Goal: Transaction & Acquisition: Purchase product/service

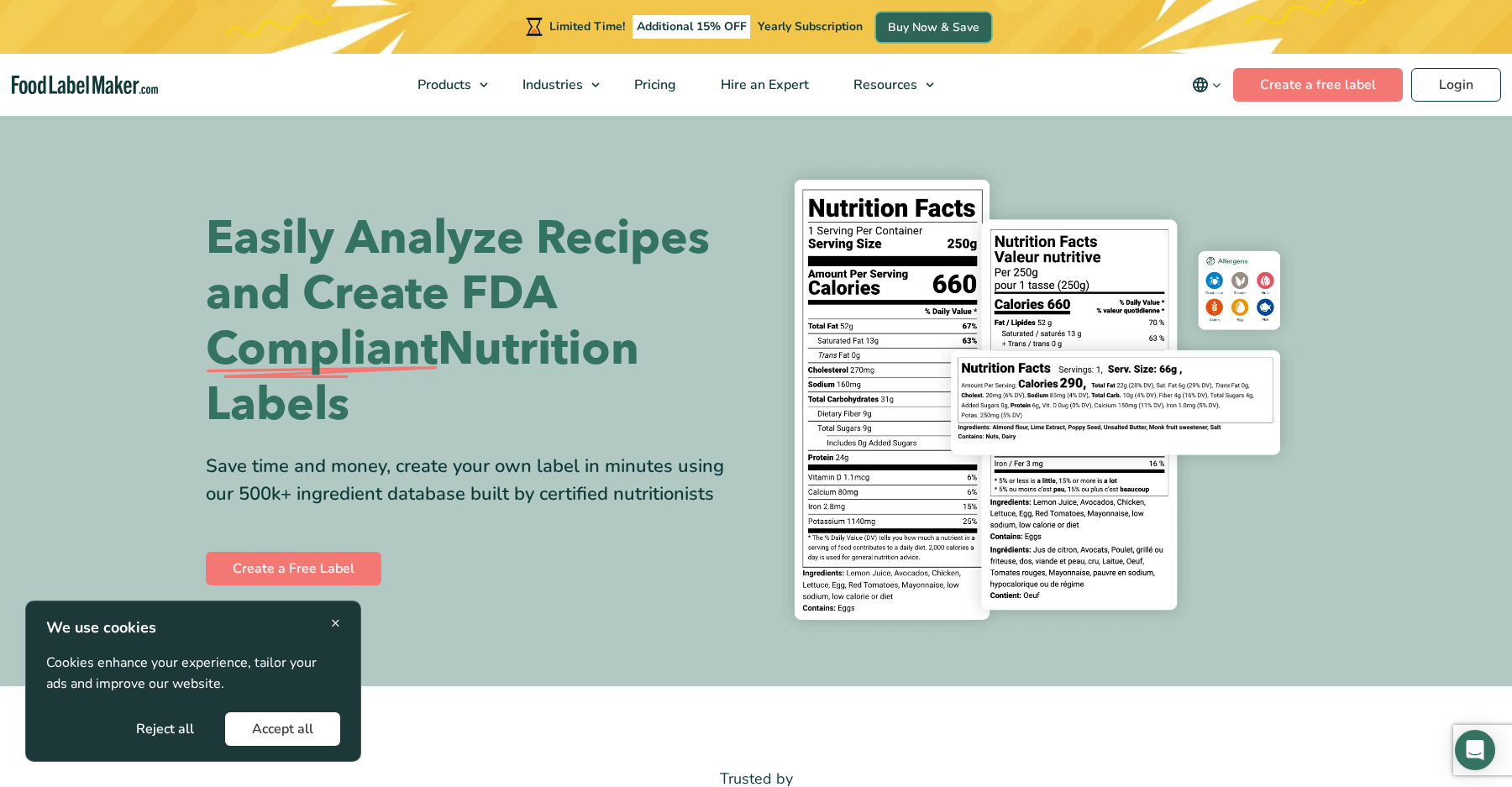
click at [938, 28] on link "Buy Now & Save" at bounding box center [934, 27] width 115 height 29
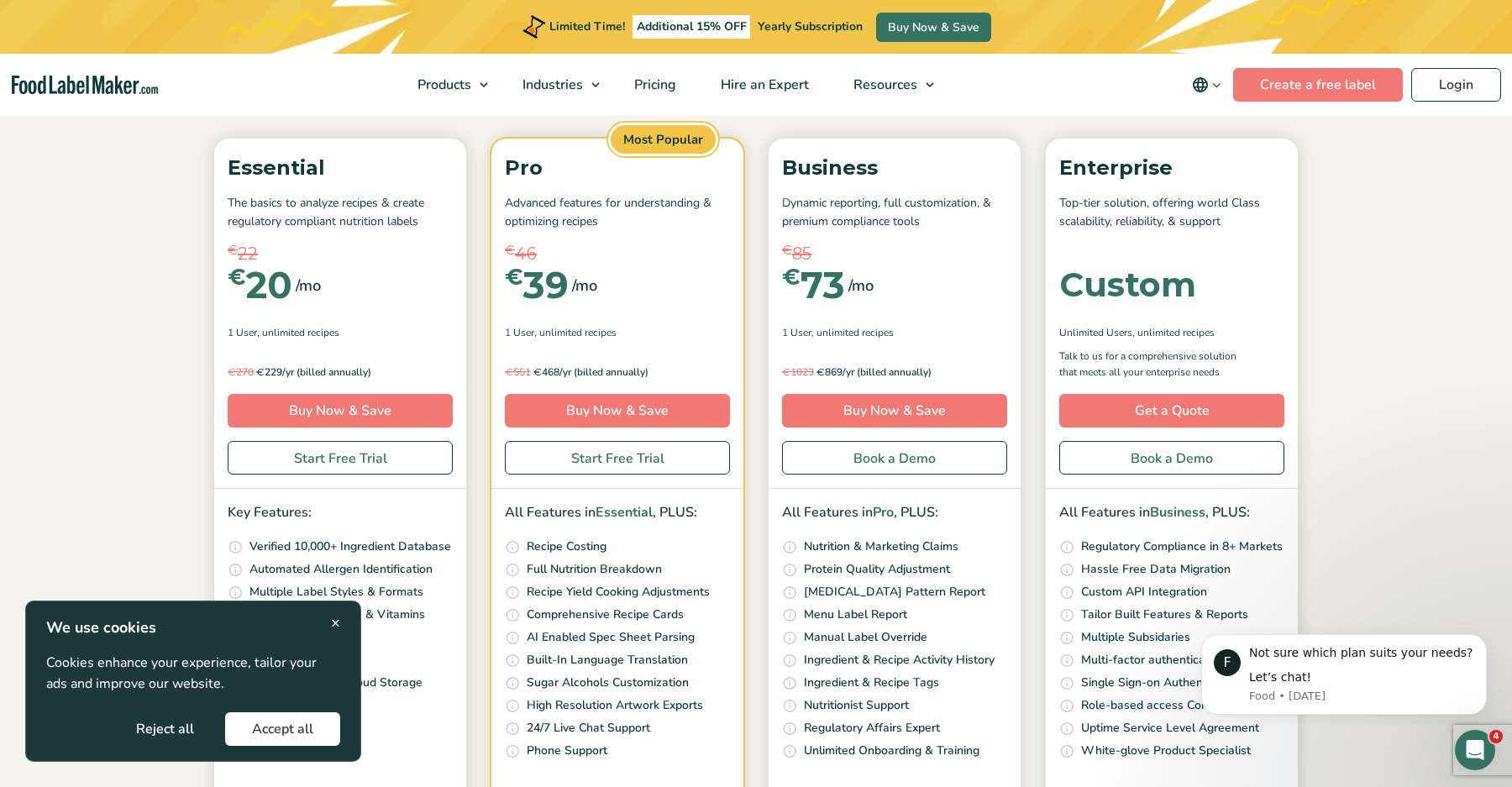
scroll to position [219, 0]
click at [333, 622] on span "×" at bounding box center [335, 623] width 9 height 23
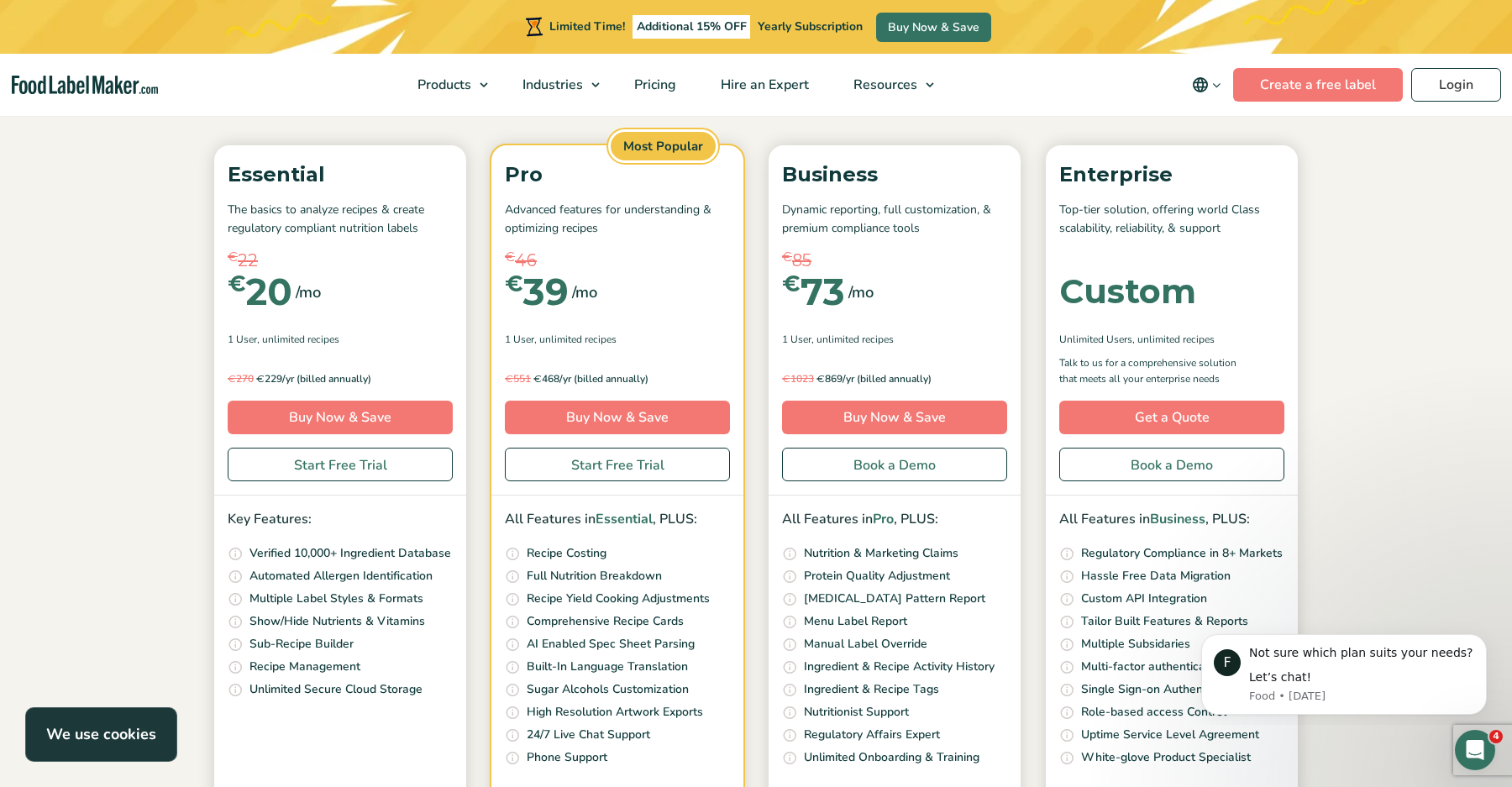
scroll to position [214, 0]
